Goal: Information Seeking & Learning: Learn about a topic

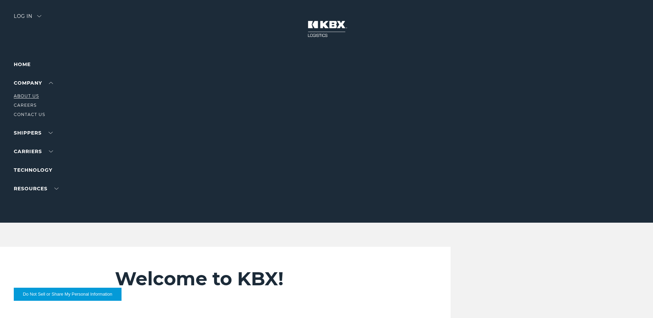
click at [31, 96] on link "About Us" at bounding box center [26, 95] width 25 height 5
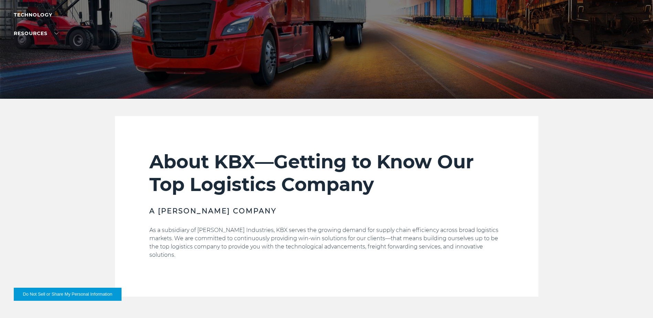
scroll to position [138, 0]
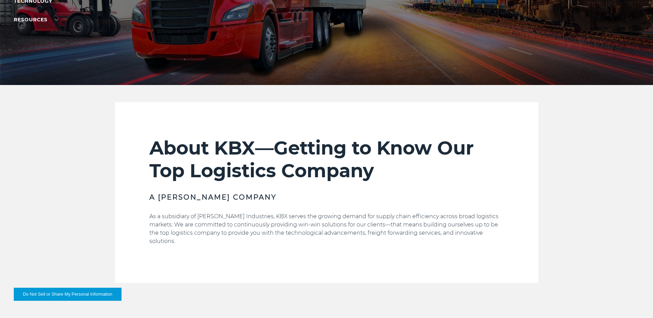
click at [63, 290] on button "Do Not Sell or Share My Personal Information" at bounding box center [68, 294] width 108 height 13
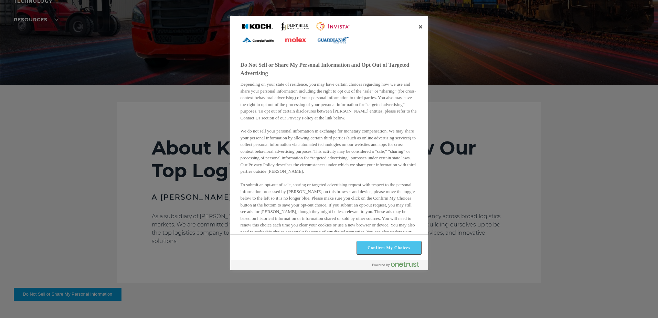
click at [396, 247] on button "Confirm My Choices" at bounding box center [389, 247] width 64 height 13
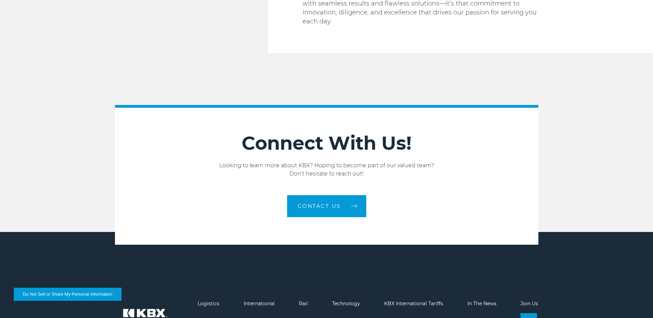
scroll to position [1136, 0]
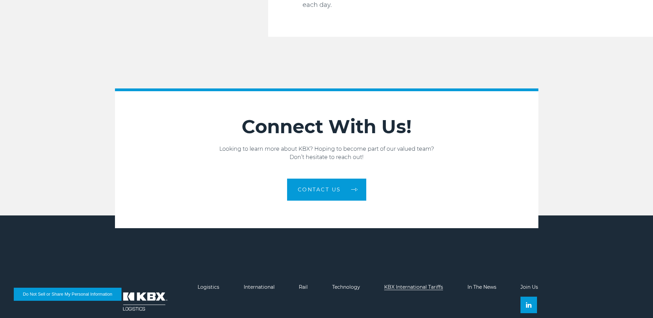
click at [418, 284] on link "KBX International Tariffs" at bounding box center [413, 287] width 59 height 6
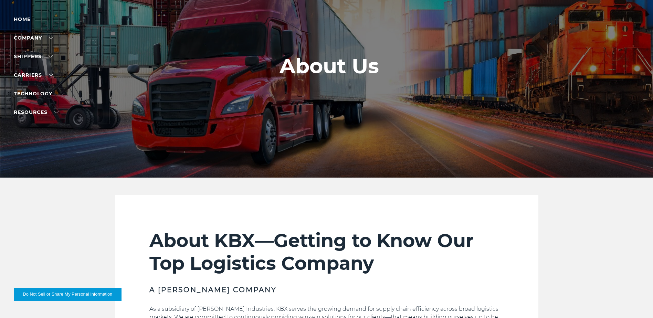
scroll to position [0, 0]
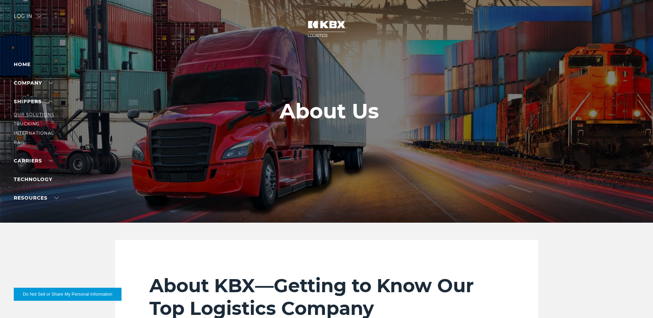
click at [41, 115] on link "Our Solutions" at bounding box center [34, 114] width 40 height 5
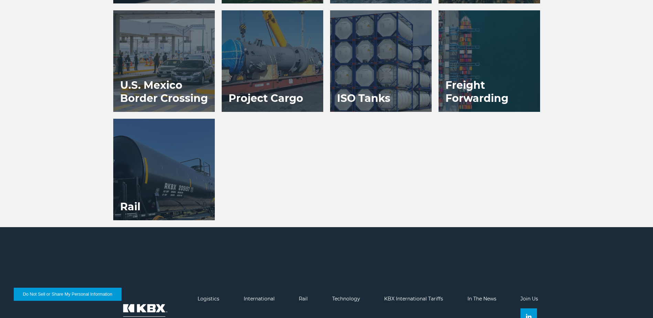
scroll to position [620, 0]
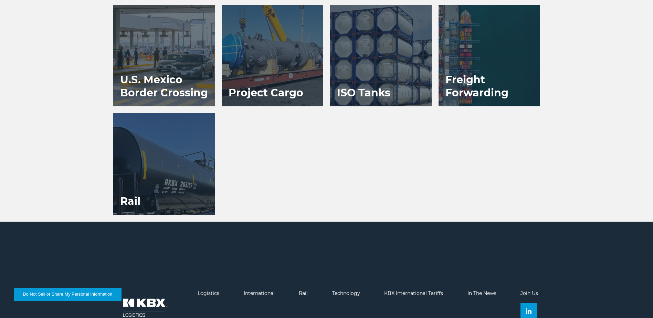
click at [180, 189] on div at bounding box center [164, 164] width 102 height 102
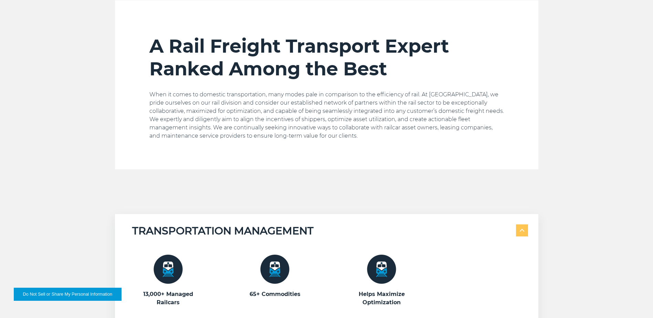
scroll to position [275, 0]
